Goal: Find specific page/section: Find specific page/section

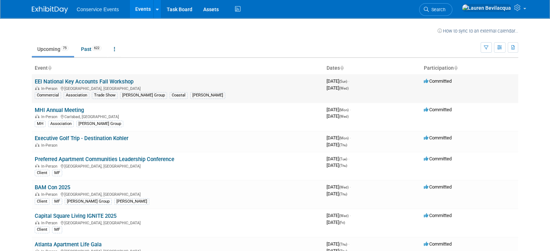
scroll to position [420, 0]
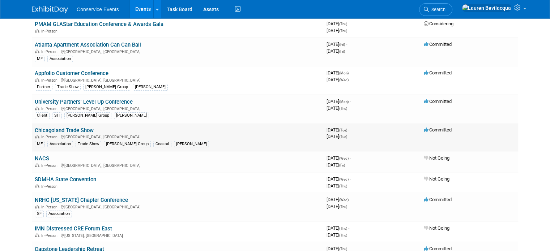
click at [75, 127] on link "Chicagoland Trade Show" at bounding box center [64, 130] width 59 height 7
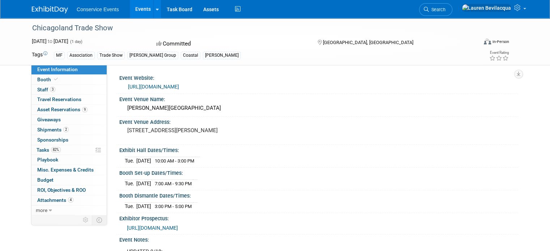
click at [179, 86] on link "https://www.caapts.org/events/2025-caa-trade-show-and-education-conference" at bounding box center [153, 87] width 51 height 6
click at [69, 82] on link "Booth" at bounding box center [68, 80] width 75 height 10
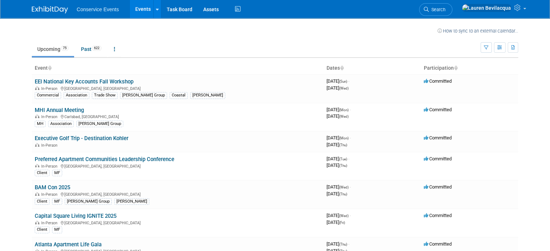
scroll to position [595, 0]
